Goal: Book appointment/travel/reservation

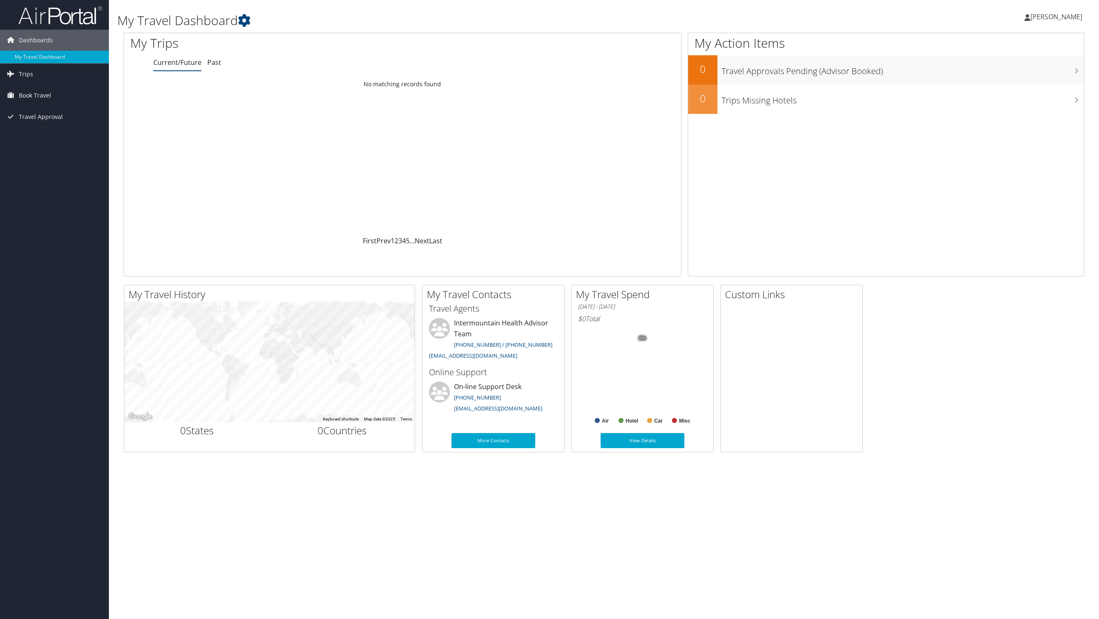
click at [1064, 309] on div "My Travel History Small Medium Large ← Move left → Move right ↑ Move up ↓ Move …" at bounding box center [603, 368] width 973 height 167
click at [49, 98] on span "Book Travel" at bounding box center [35, 95] width 32 height 21
click at [62, 140] on link "Book/Manage Online Trips" at bounding box center [54, 137] width 109 height 13
